Goal: Navigation & Orientation: Find specific page/section

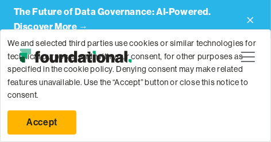
click at [250, 20] on icon at bounding box center [251, 20] width 6 height 6
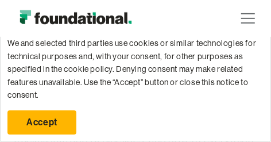
scroll to position [115, 0]
click at [71, 48] on div "We and selected third parties use cookies or similar technologies for technical…" at bounding box center [135, 69] width 256 height 64
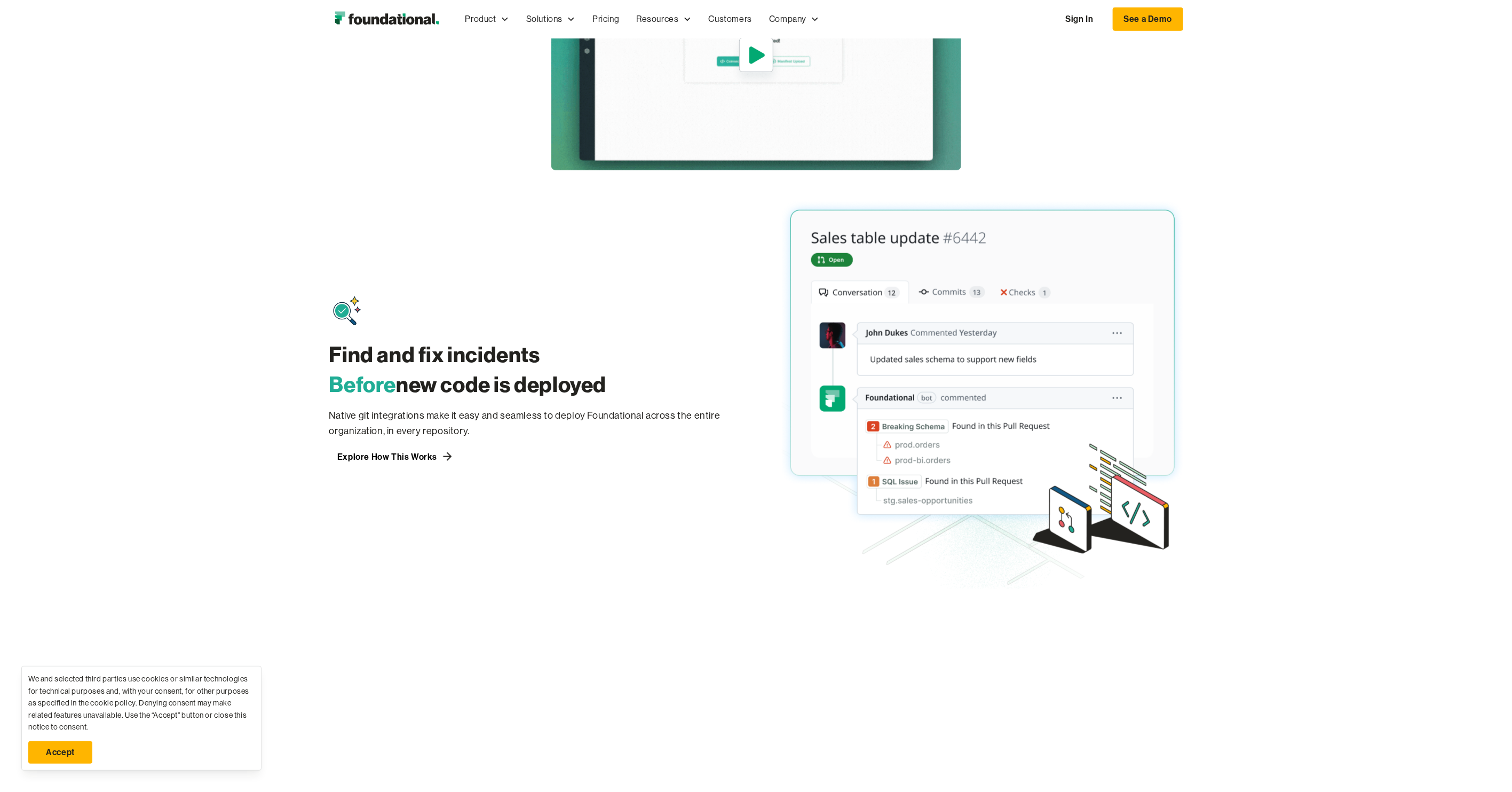
scroll to position [801, 0]
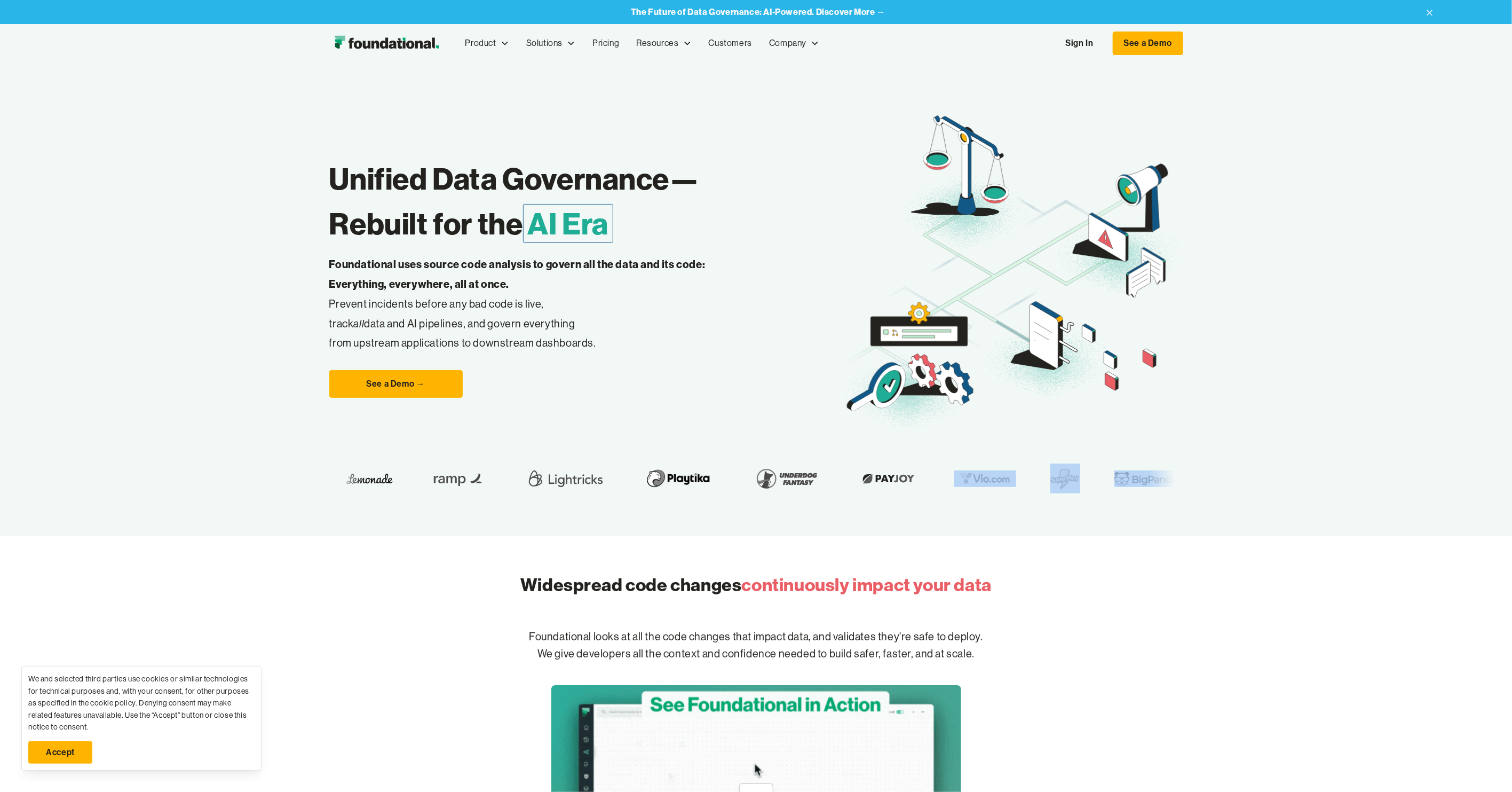
drag, startPoint x: 974, startPoint y: 479, endPoint x: 952, endPoint y: 534, distance: 59.2
click at [952, 534] on div "Unified Data Governance— Rebuilt for the AI Era Foundational uses source code a…" at bounding box center [756, 299] width 854 height 474
click at [1062, 528] on div "Unified Data Governance— Rebuilt for the AI Era Foundational uses source code a…" at bounding box center [756, 299] width 854 height 474
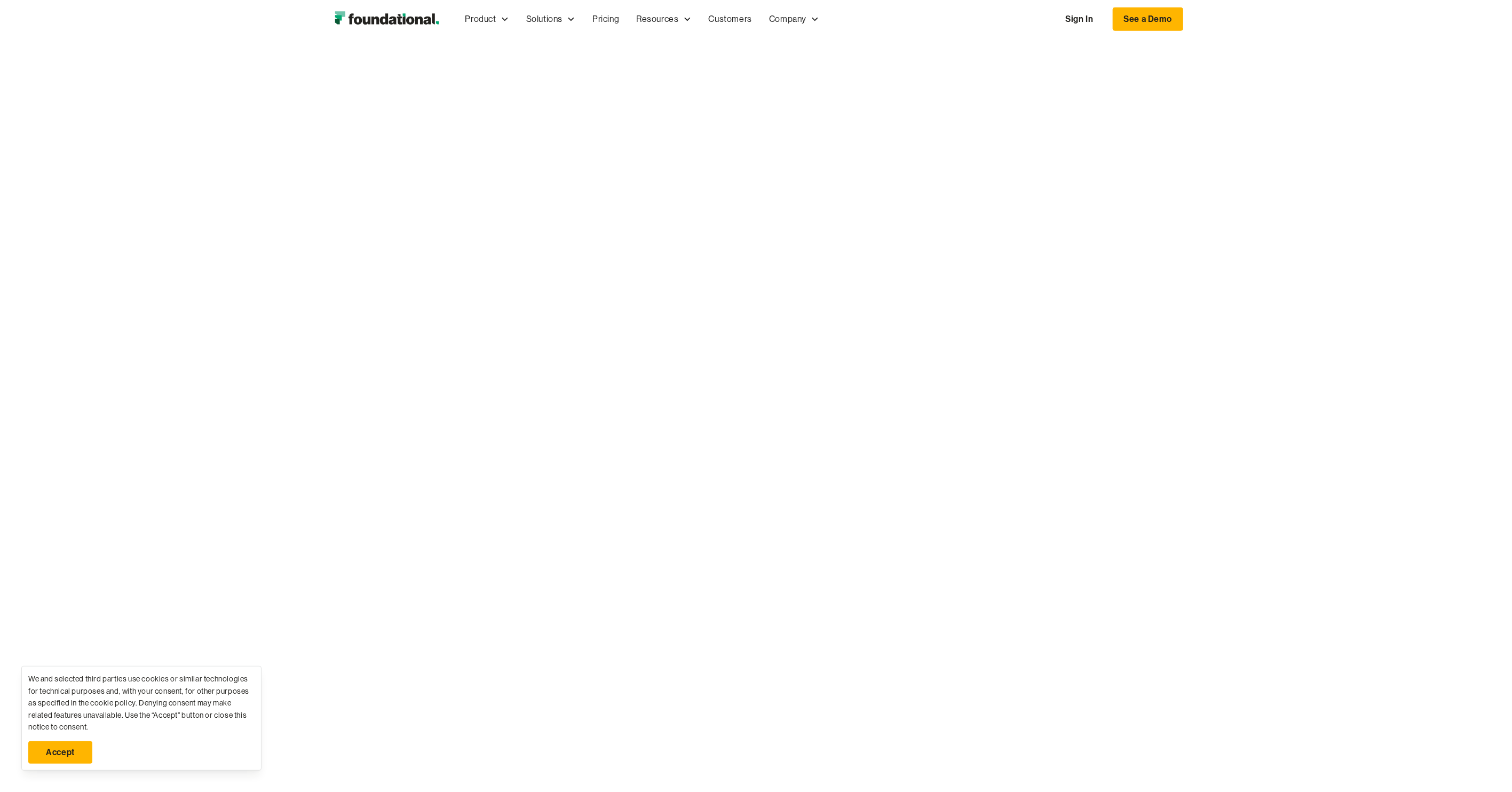
scroll to position [961, 0]
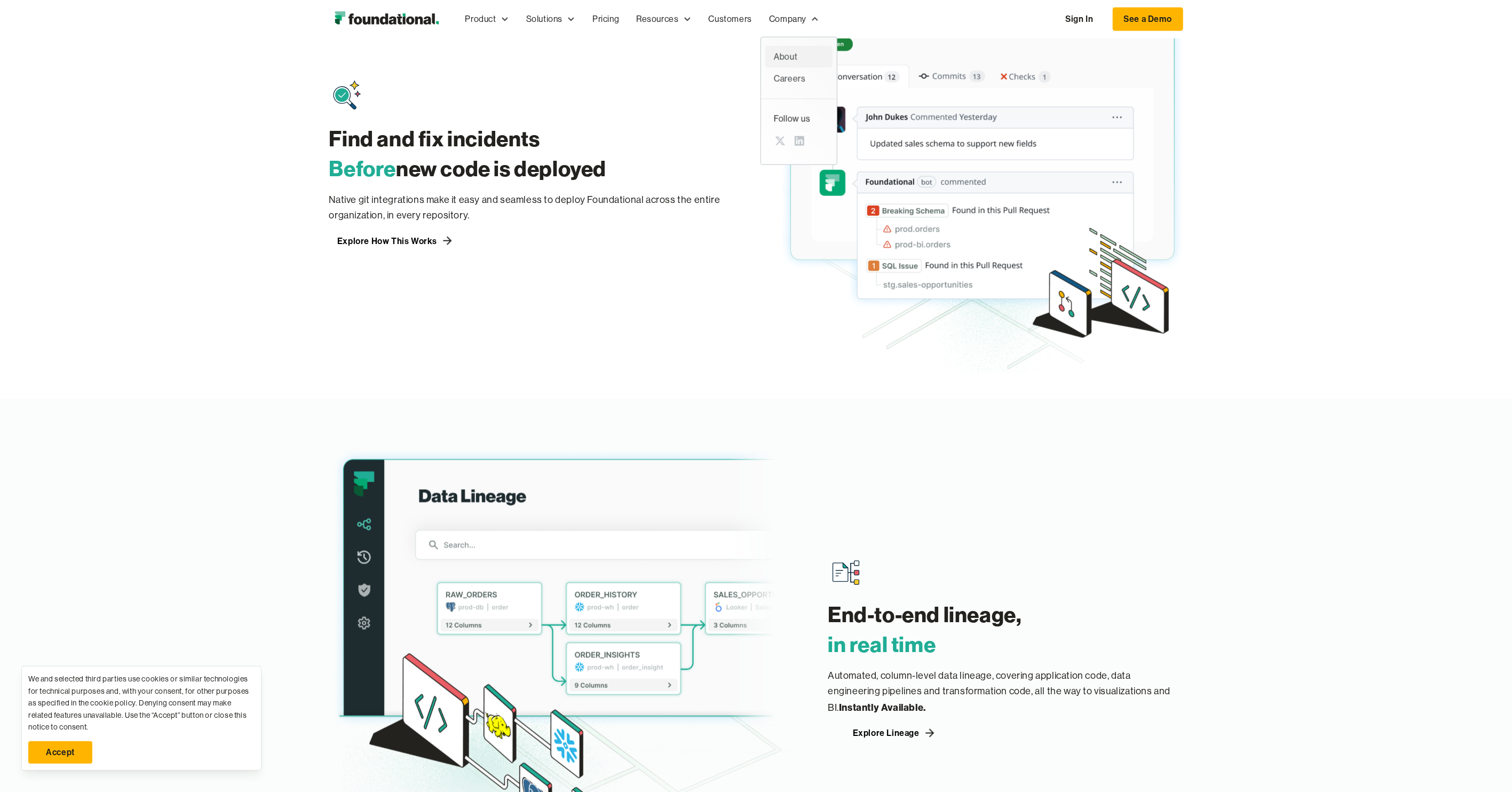
click at [805, 57] on div "About" at bounding box center [799, 57] width 50 height 14
